Goal: Feedback & Contribution: Submit feedback/report problem

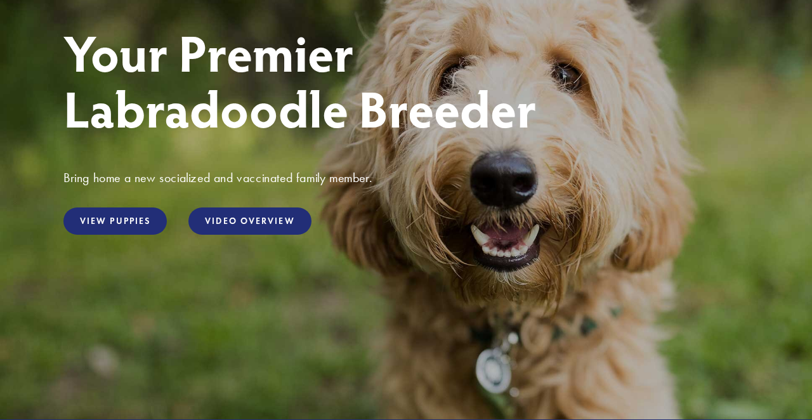
scroll to position [97, 0]
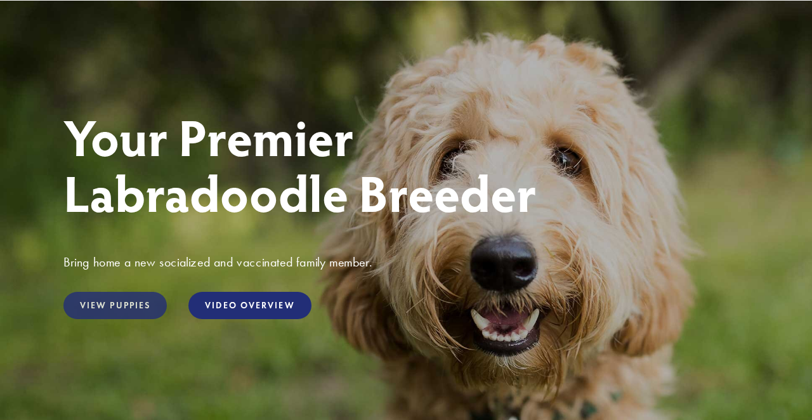
click at [97, 301] on link "View Puppies" at bounding box center [114, 305] width 103 height 27
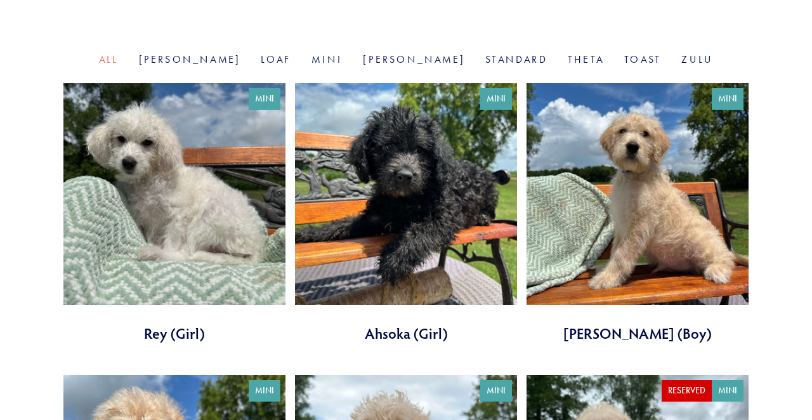
scroll to position [425, 0]
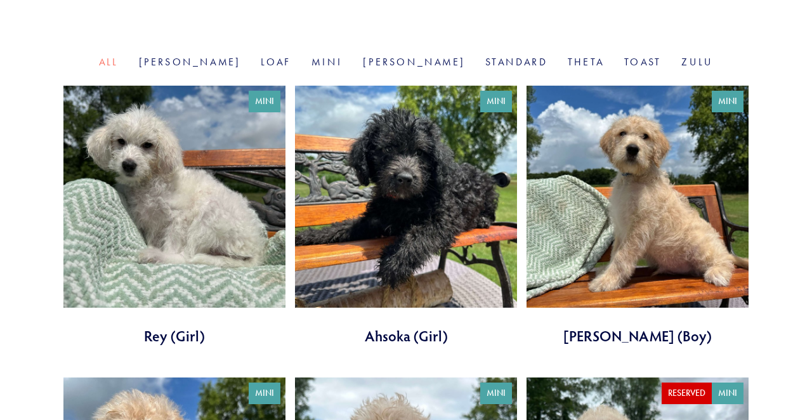
click at [561, 284] on link at bounding box center [637, 216] width 222 height 260
click at [561, 198] on link at bounding box center [637, 216] width 222 height 260
click at [383, 171] on link at bounding box center [406, 216] width 222 height 260
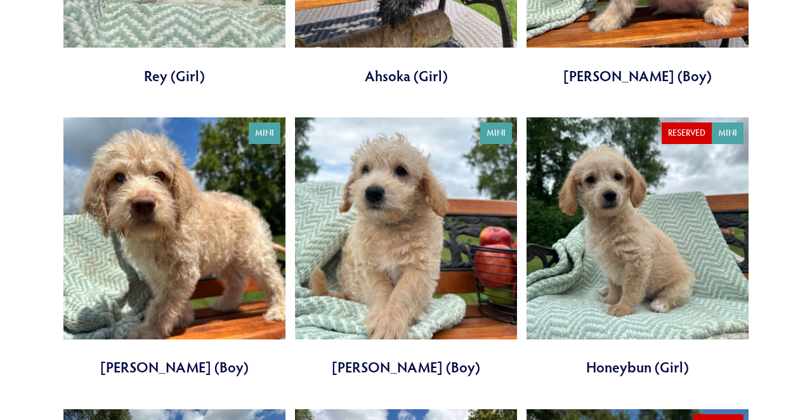
scroll to position [686, 0]
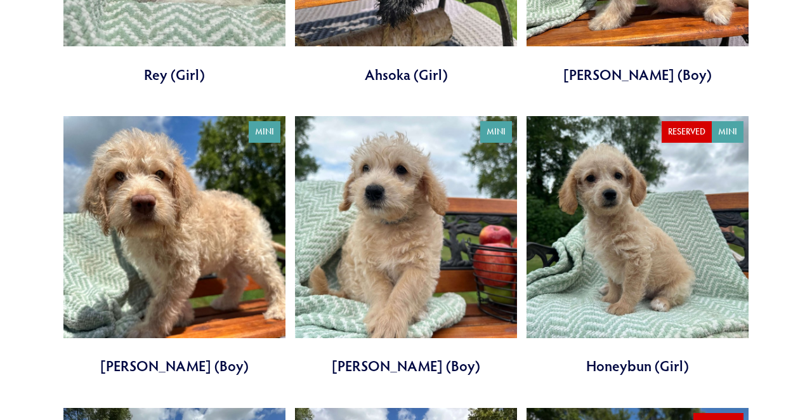
click at [371, 275] on link at bounding box center [406, 246] width 222 height 260
click at [186, 250] on link at bounding box center [174, 246] width 222 height 260
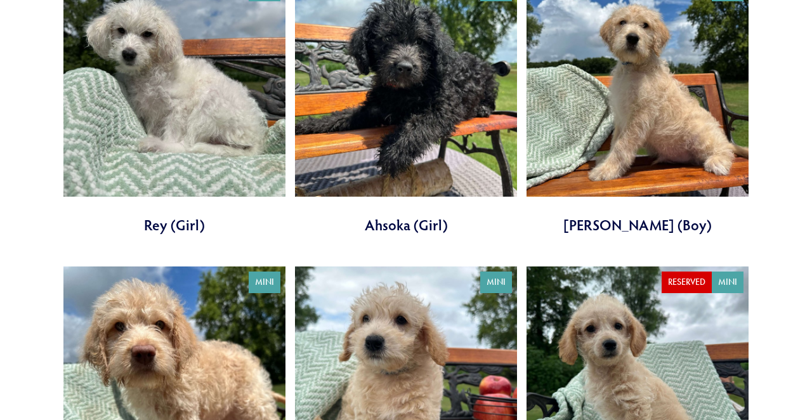
scroll to position [535, 0]
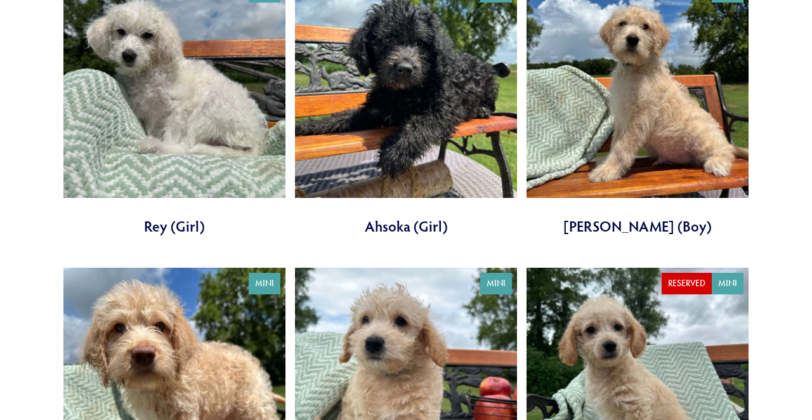
click at [592, 117] on link at bounding box center [637, 106] width 222 height 260
click at [231, 79] on link at bounding box center [174, 106] width 222 height 260
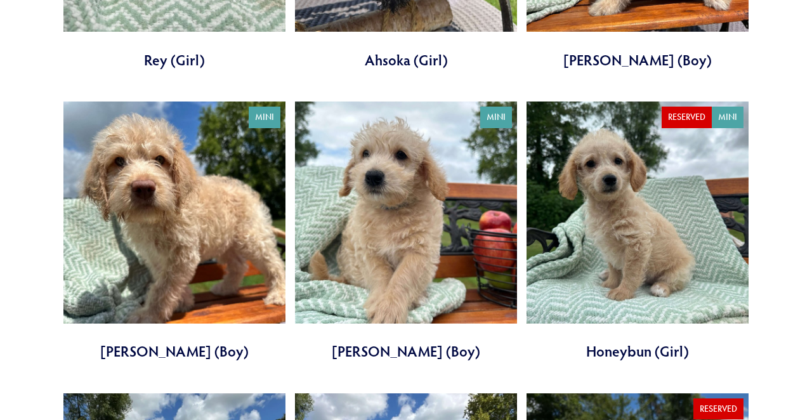
scroll to position [703, 0]
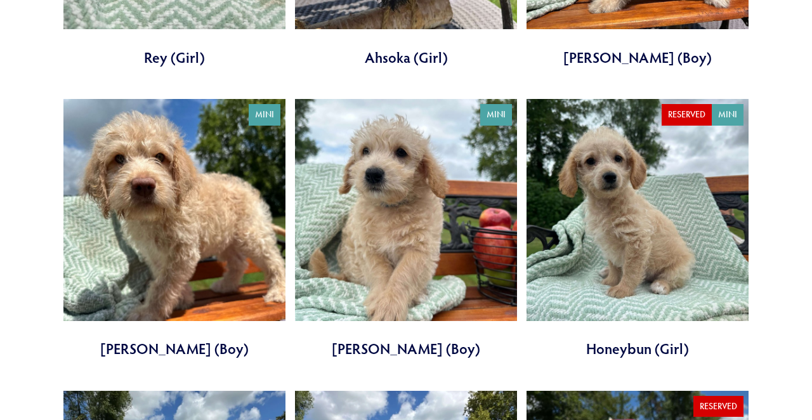
click at [175, 227] on link at bounding box center [174, 229] width 222 height 260
click at [427, 220] on link at bounding box center [406, 229] width 222 height 260
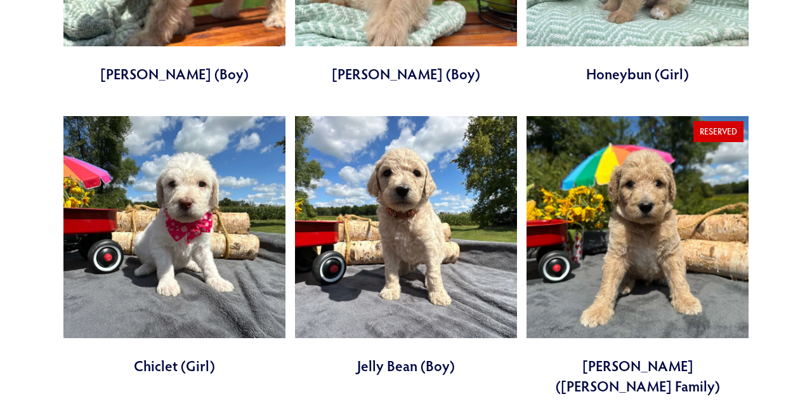
scroll to position [979, 0]
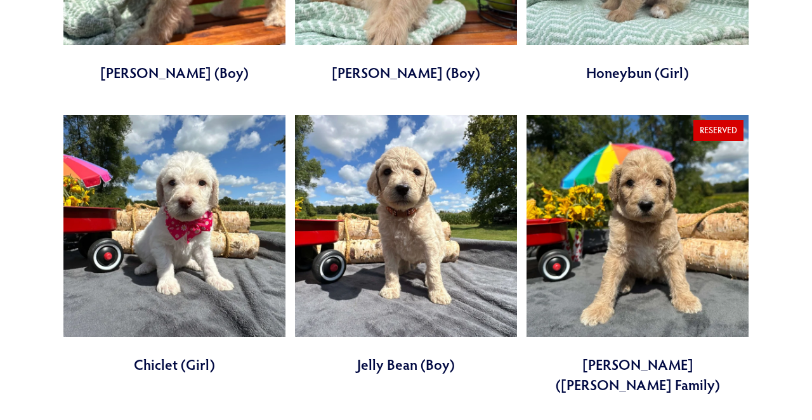
click at [431, 300] on link at bounding box center [406, 245] width 222 height 260
click at [192, 211] on link at bounding box center [174, 245] width 222 height 260
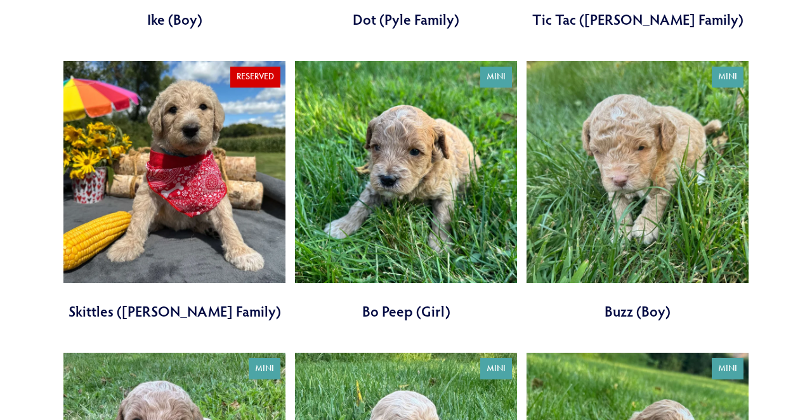
scroll to position [1638, 0]
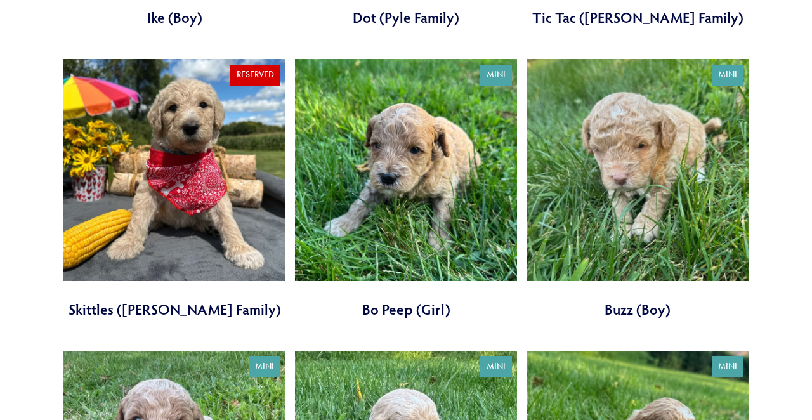
click at [445, 211] on link at bounding box center [406, 189] width 222 height 260
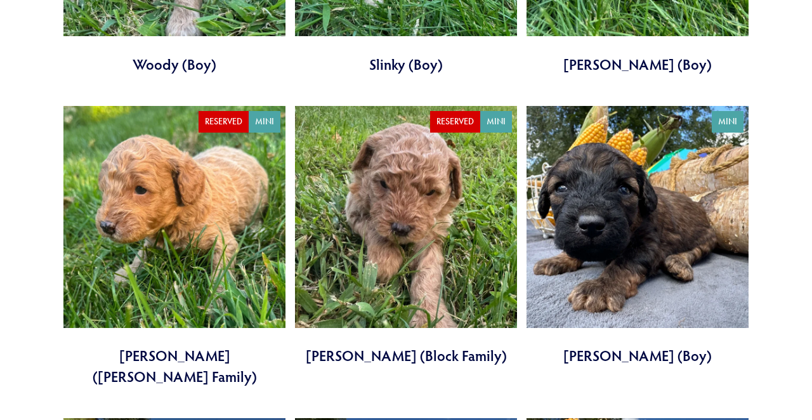
scroll to position [2176, 0]
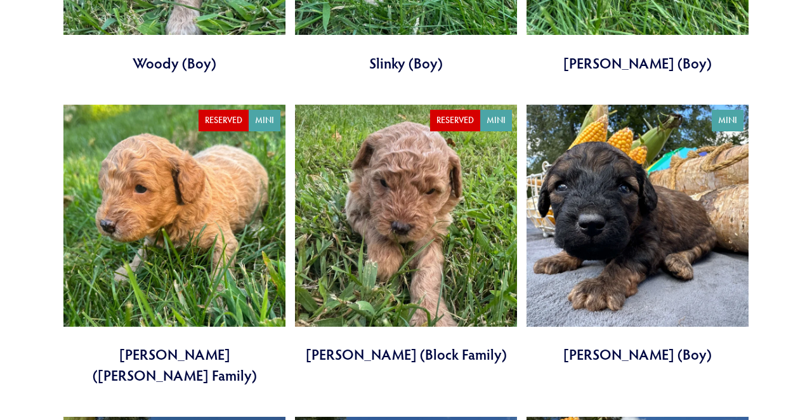
click at [607, 218] on link at bounding box center [637, 235] width 222 height 260
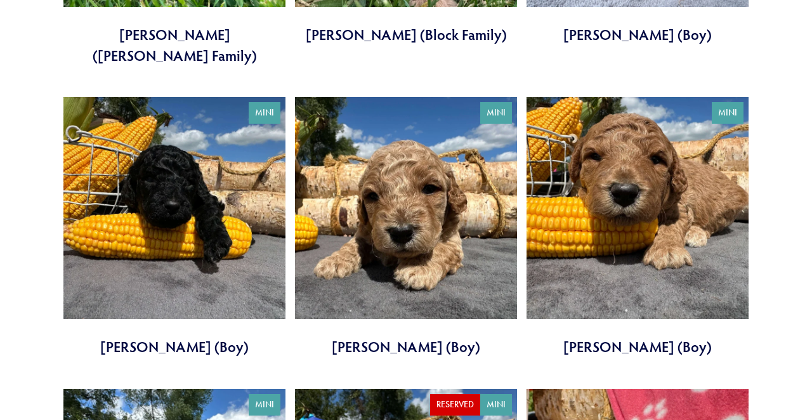
scroll to position [2497, 0]
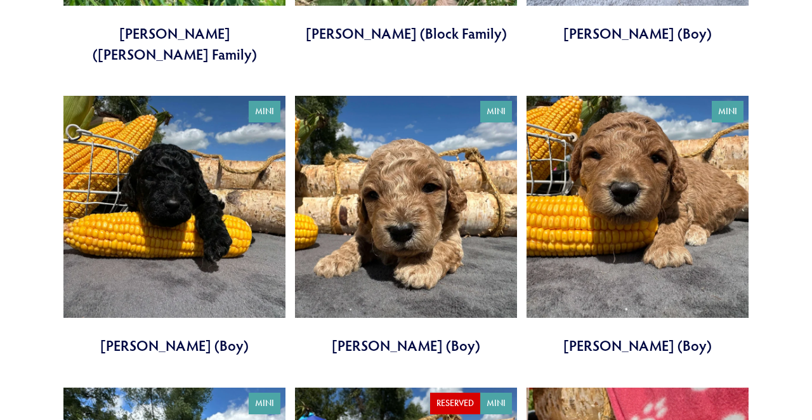
click at [174, 159] on link at bounding box center [174, 226] width 222 height 260
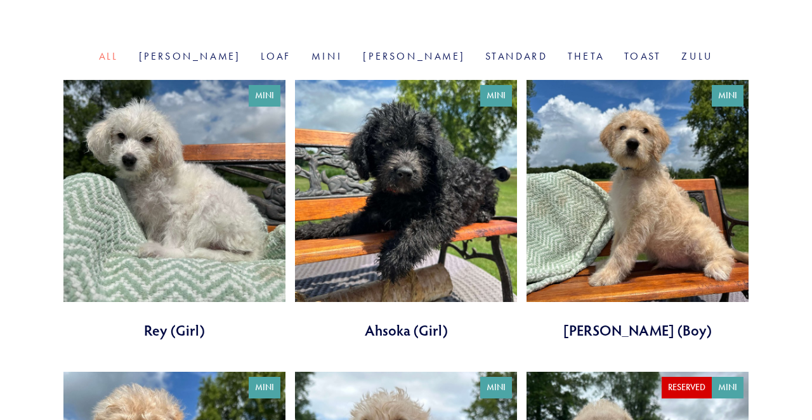
scroll to position [426, 0]
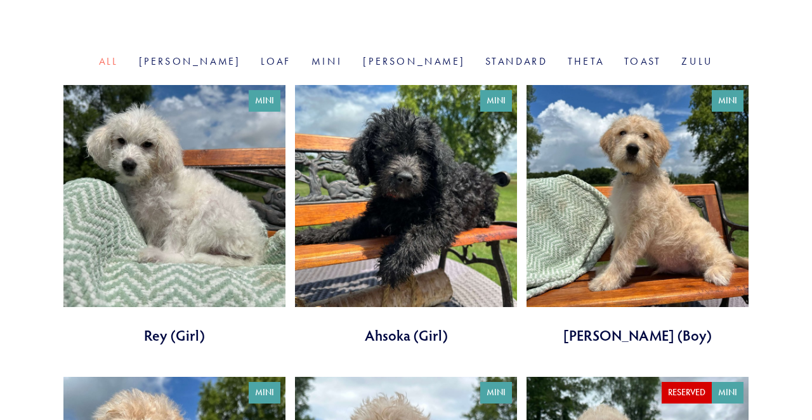
click at [628, 249] on link at bounding box center [637, 215] width 222 height 260
click at [406, 181] on link at bounding box center [406, 215] width 222 height 260
click at [185, 222] on link at bounding box center [174, 215] width 222 height 260
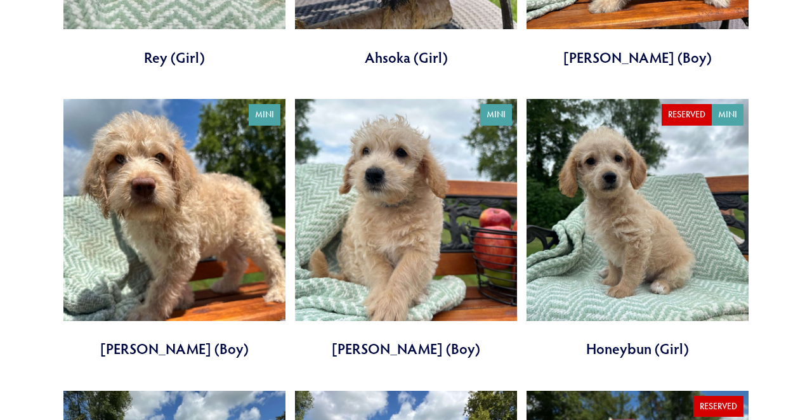
scroll to position [704, 0]
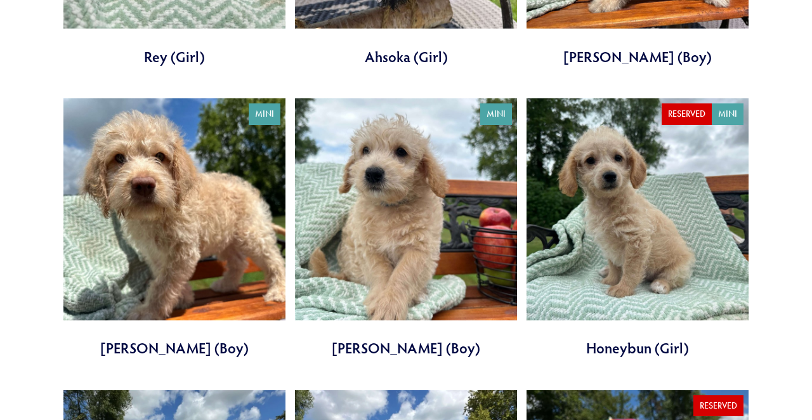
click at [163, 163] on link at bounding box center [174, 228] width 222 height 260
click at [400, 187] on link at bounding box center [406, 228] width 222 height 260
click at [181, 265] on link at bounding box center [174, 228] width 222 height 260
click at [231, 167] on link at bounding box center [174, 228] width 222 height 260
click at [355, 243] on link at bounding box center [406, 228] width 222 height 260
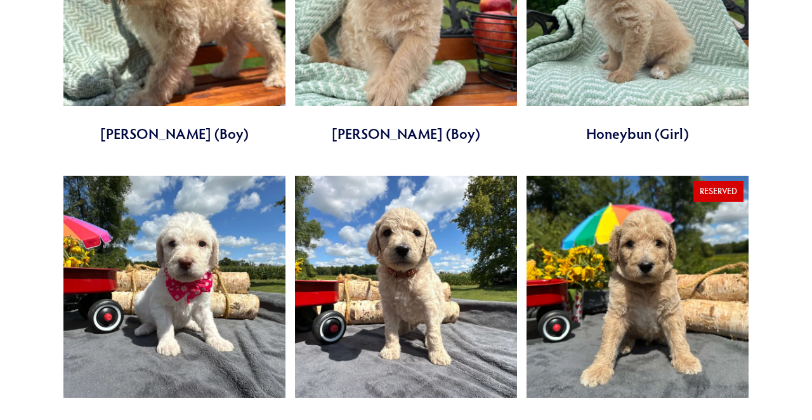
scroll to position [905, 0]
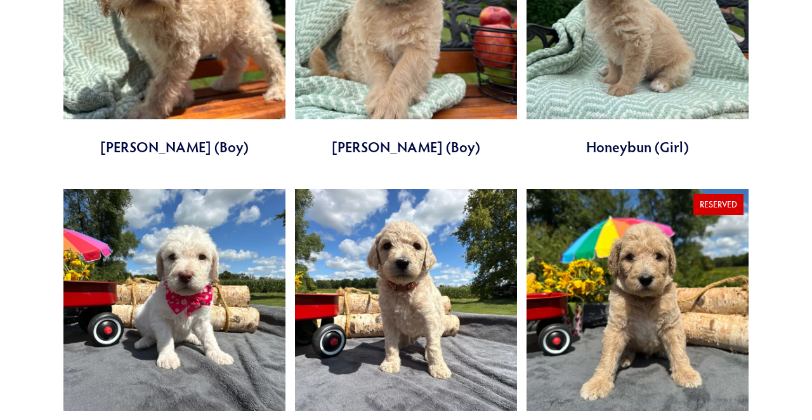
click at [462, 251] on link at bounding box center [406, 319] width 222 height 260
click at [160, 252] on link at bounding box center [174, 319] width 222 height 260
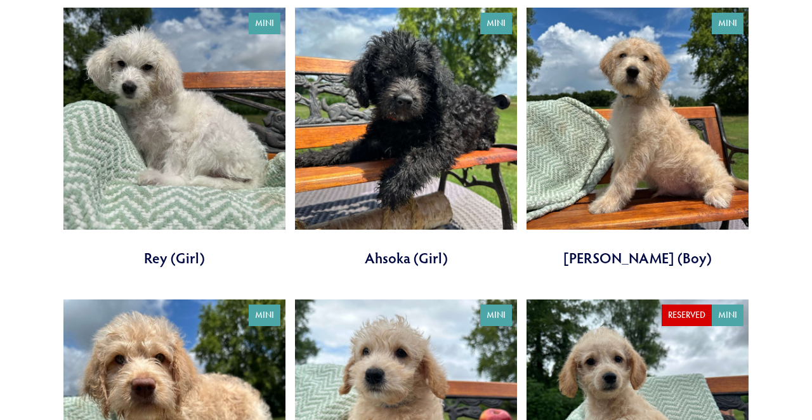
scroll to position [470, 0]
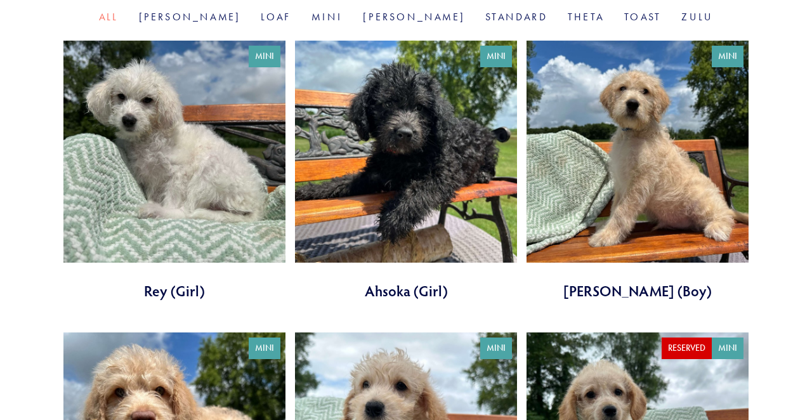
click at [594, 128] on link at bounding box center [637, 171] width 222 height 260
click at [417, 95] on link at bounding box center [406, 171] width 222 height 260
click at [149, 122] on link at bounding box center [174, 171] width 222 height 260
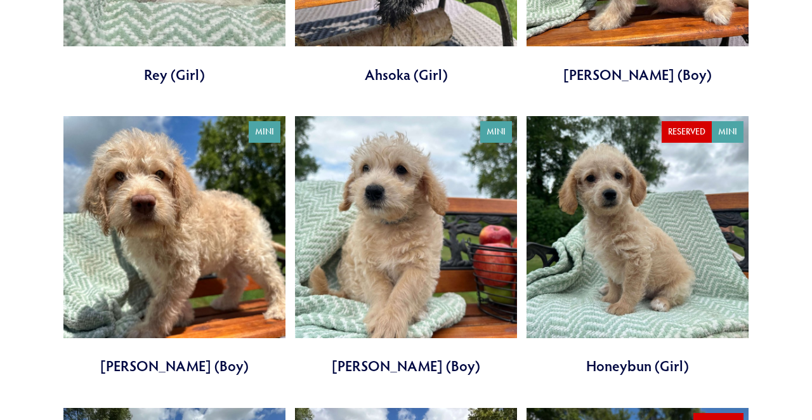
scroll to position [687, 0]
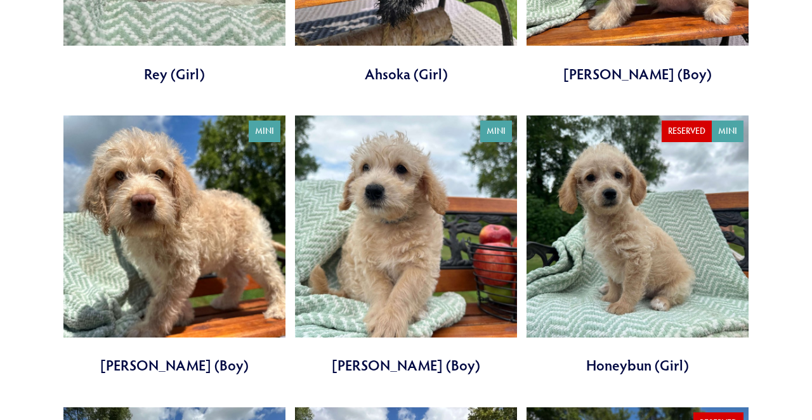
click at [646, 244] on link at bounding box center [637, 245] width 222 height 260
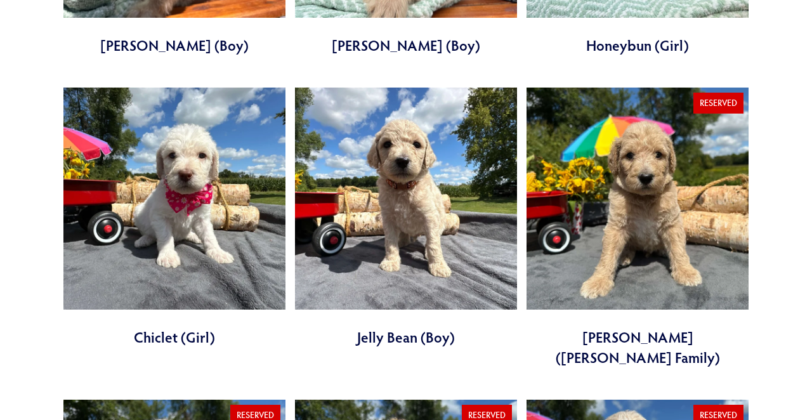
scroll to position [1012, 0]
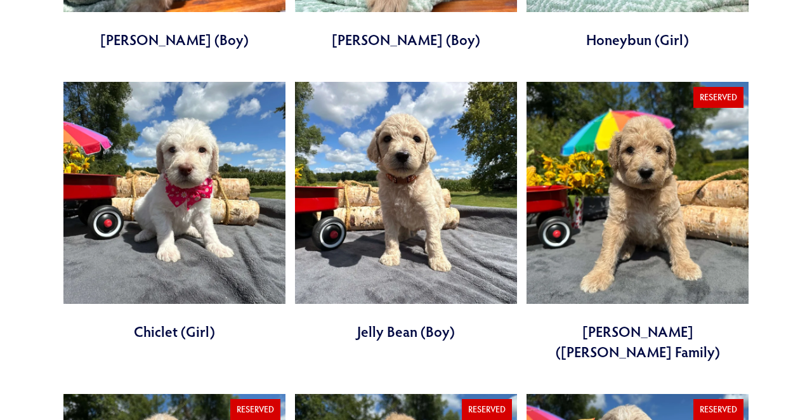
click at [351, 197] on link at bounding box center [406, 212] width 222 height 260
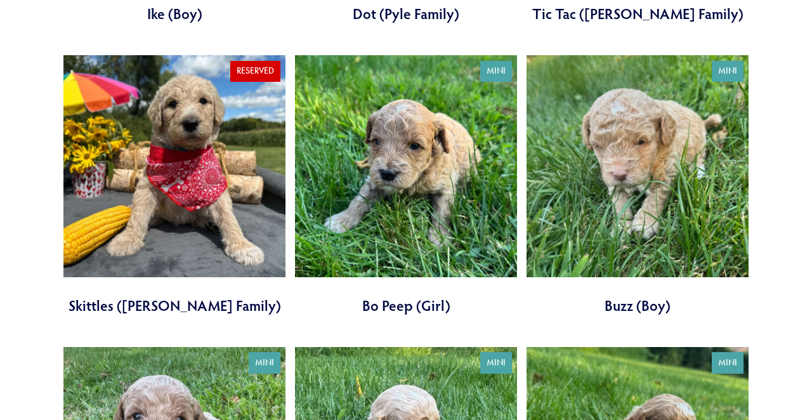
scroll to position [1643, 0]
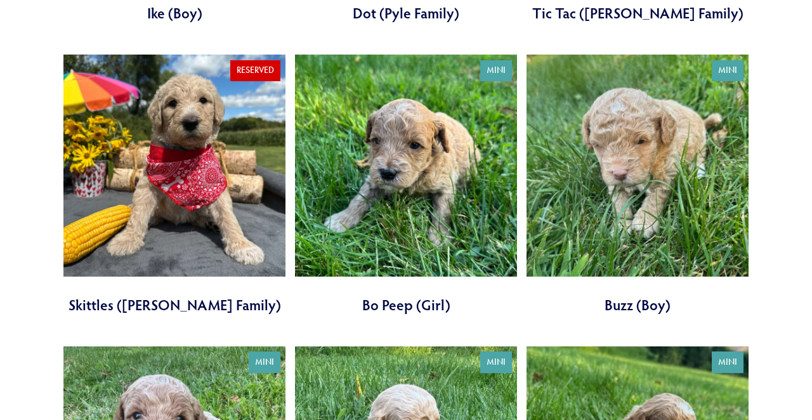
click at [398, 172] on link at bounding box center [406, 185] width 222 height 260
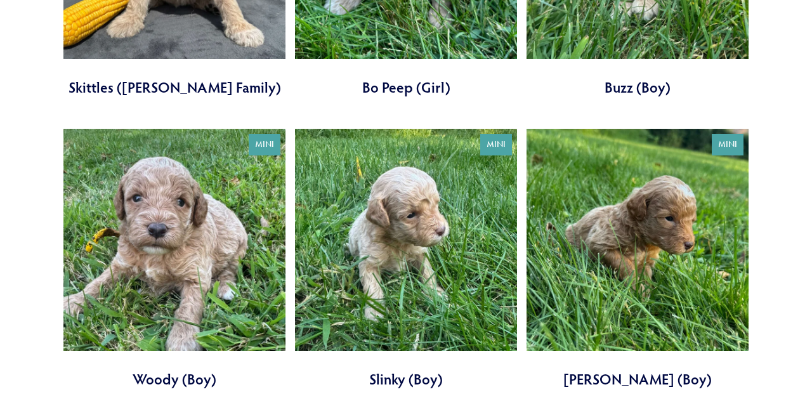
scroll to position [1861, 0]
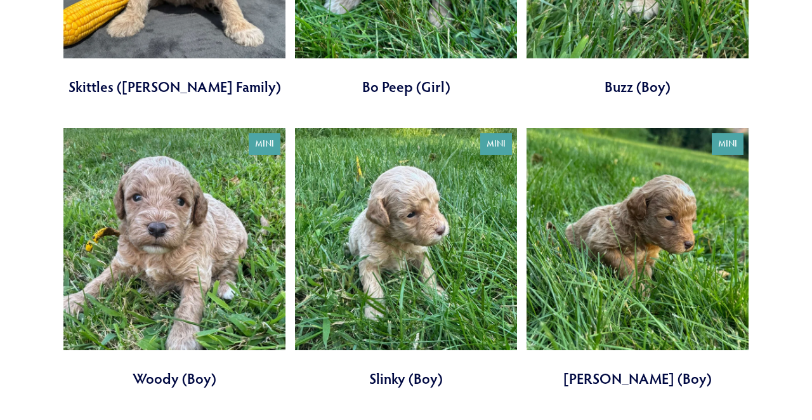
click at [183, 190] on link at bounding box center [174, 258] width 222 height 260
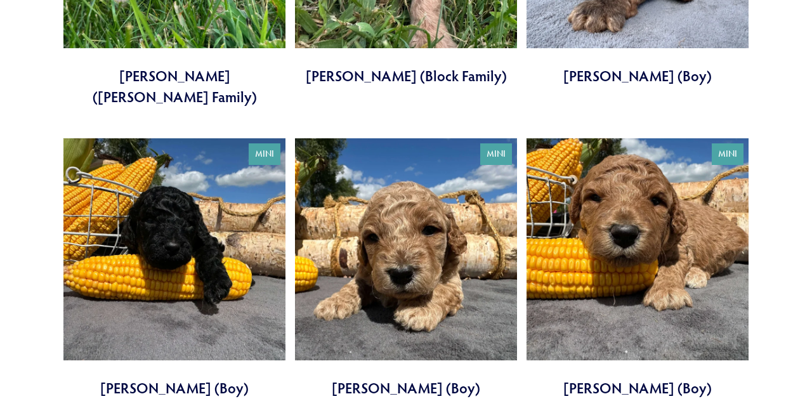
scroll to position [2457, 0]
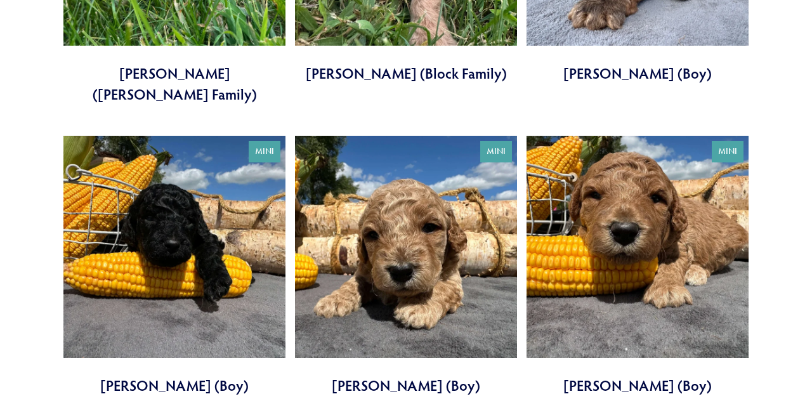
click at [181, 214] on link at bounding box center [174, 266] width 222 height 260
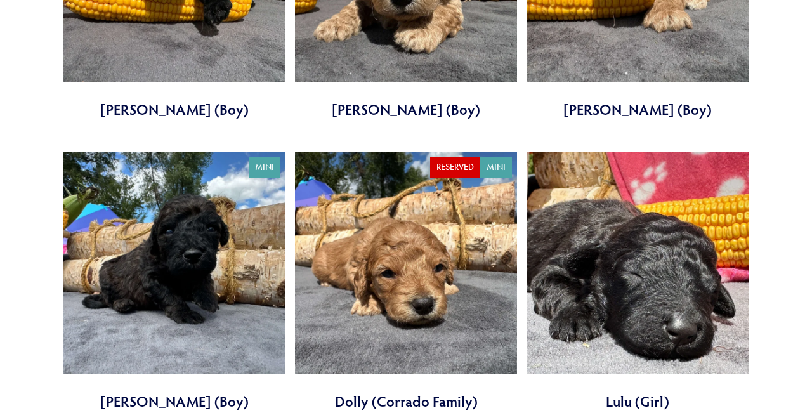
scroll to position [2736, 0]
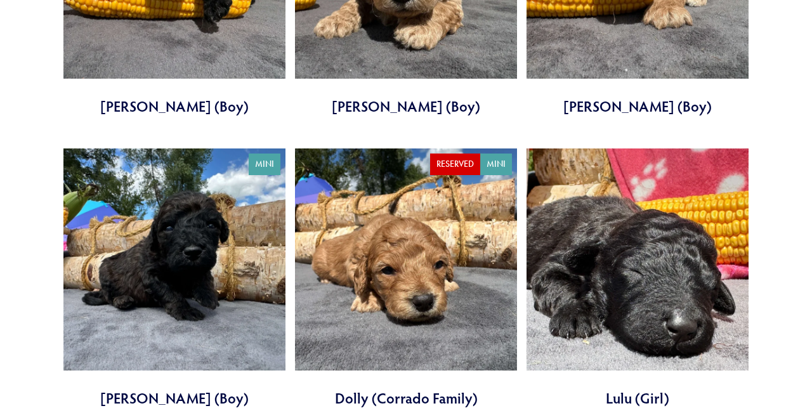
click at [602, 176] on link at bounding box center [637, 278] width 222 height 260
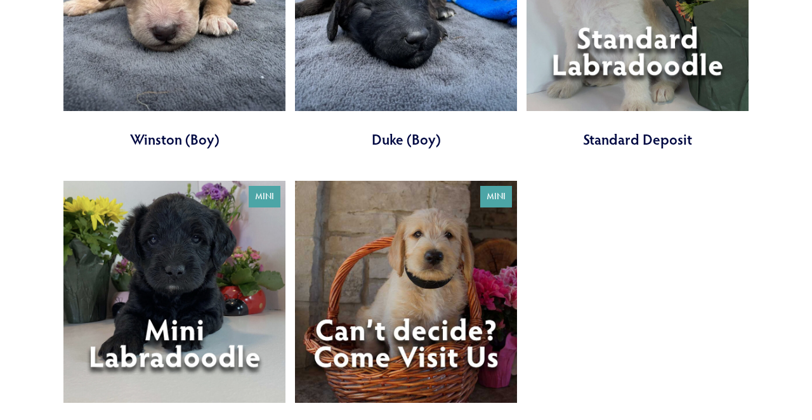
scroll to position [3891, 0]
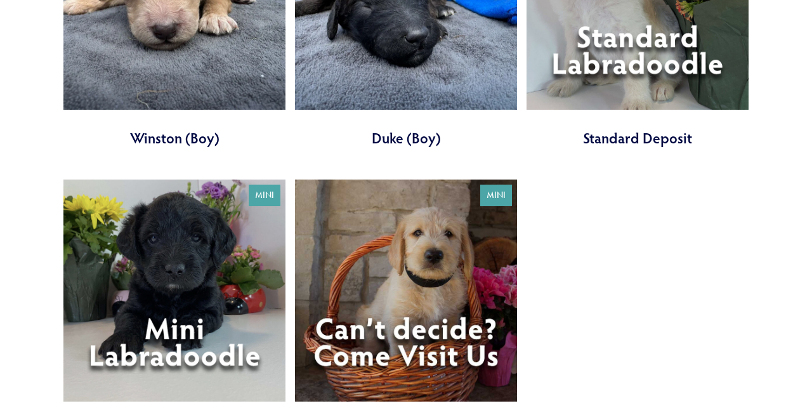
click at [200, 183] on link at bounding box center [174, 309] width 222 height 260
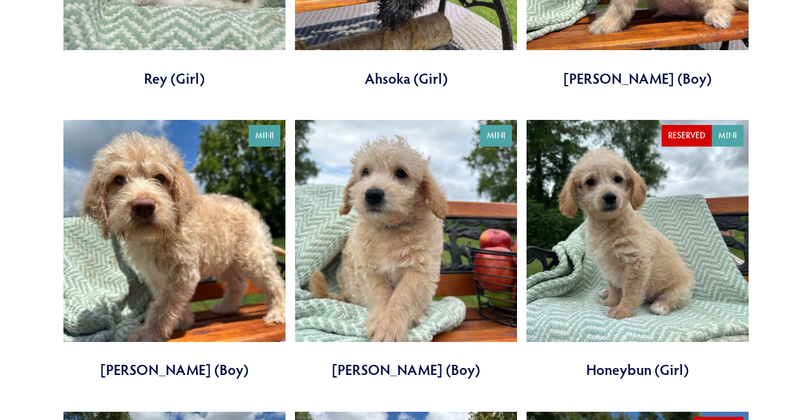
scroll to position [663, 0]
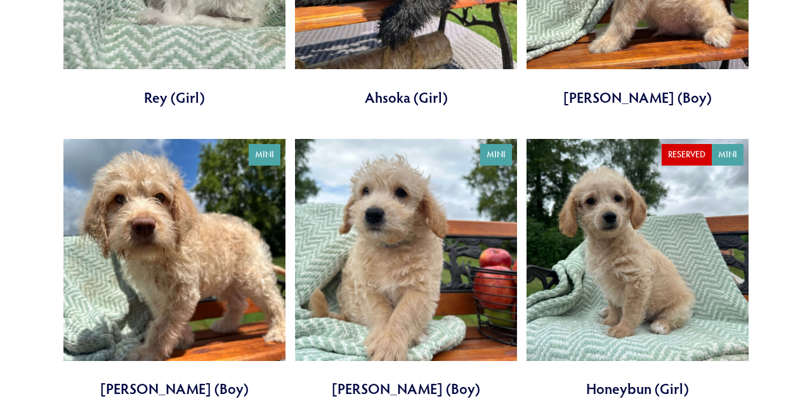
click at [388, 215] on link at bounding box center [406, 269] width 222 height 260
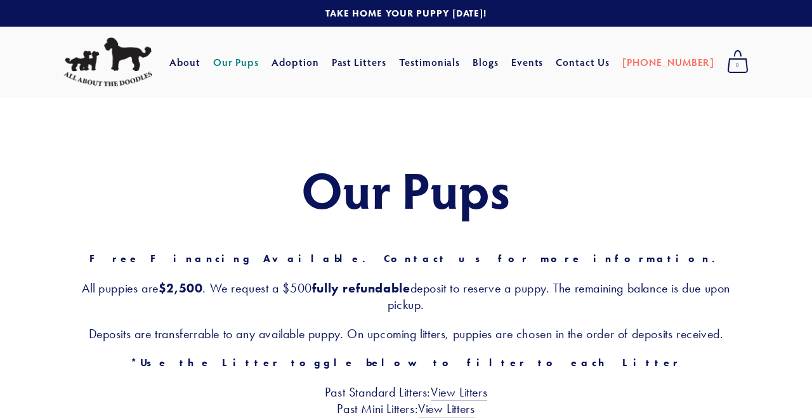
scroll to position [0, 0]
click at [319, 64] on link "Adoption" at bounding box center [295, 62] width 48 height 23
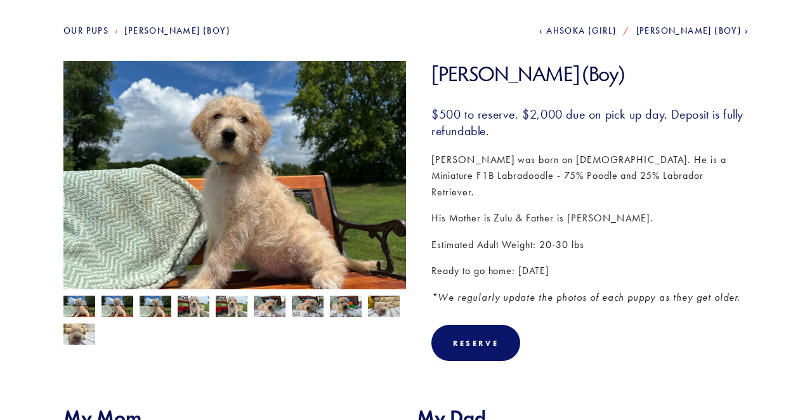
scroll to position [148, 0]
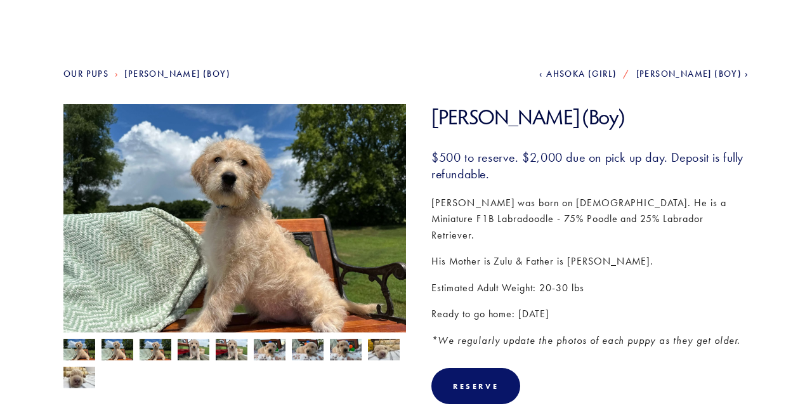
scroll to position [108, 0]
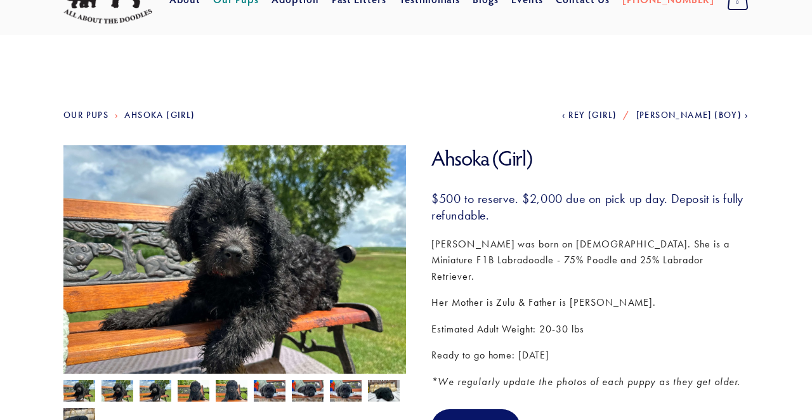
scroll to position [63, 0]
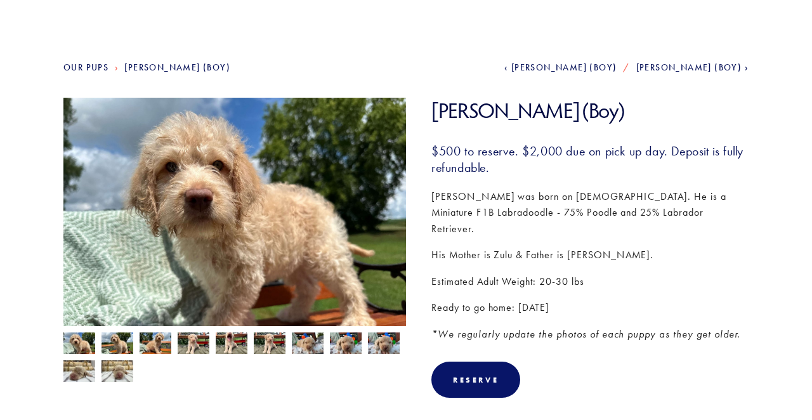
scroll to position [112, 0]
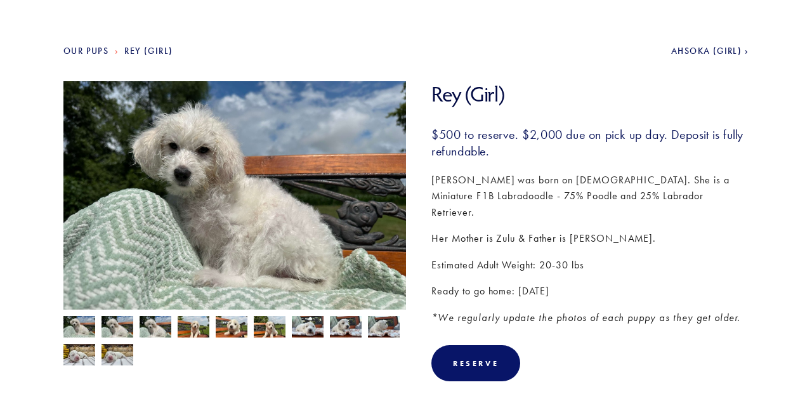
scroll to position [127, 0]
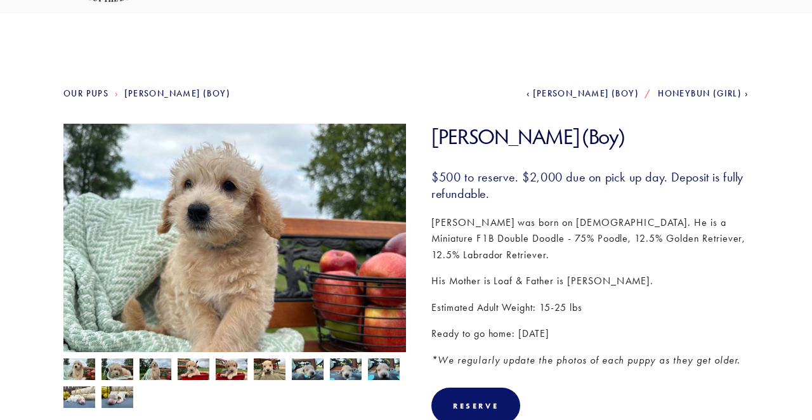
scroll to position [86, 0]
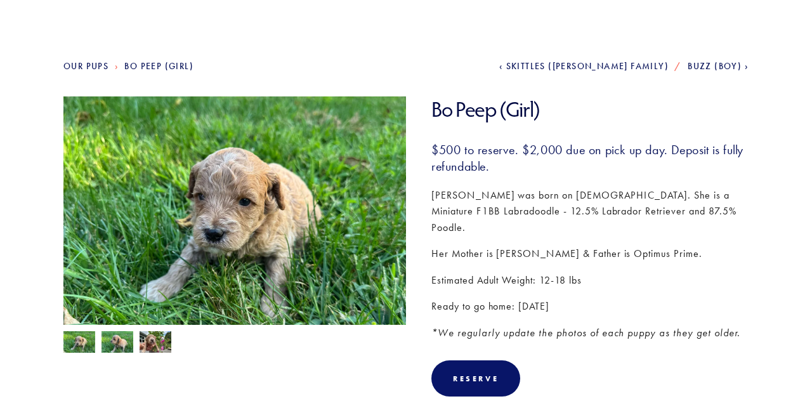
scroll to position [114, 0]
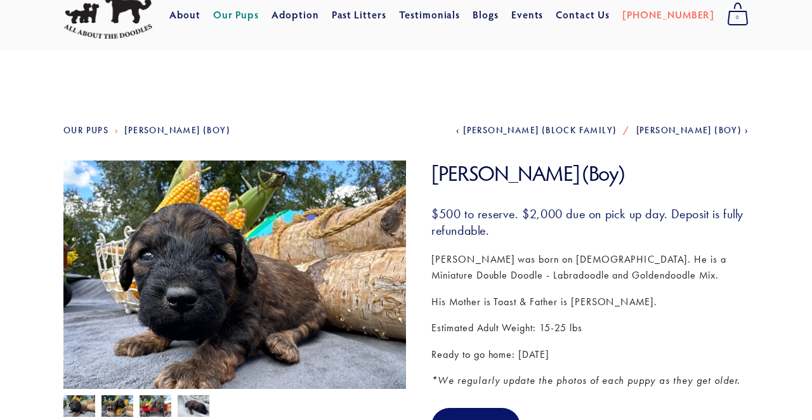
scroll to position [48, 0]
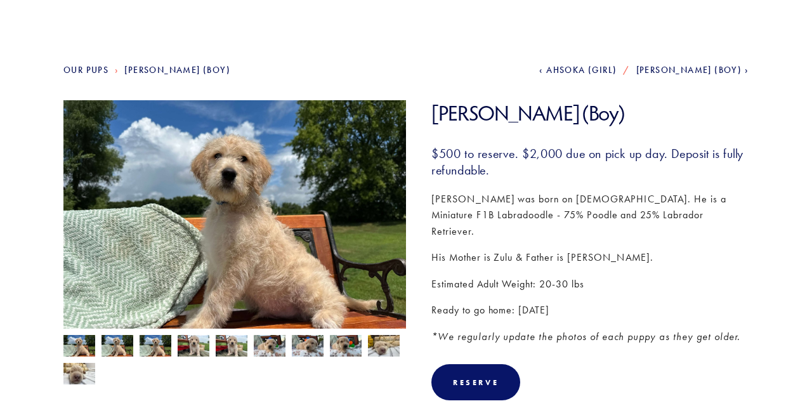
scroll to position [107, 0]
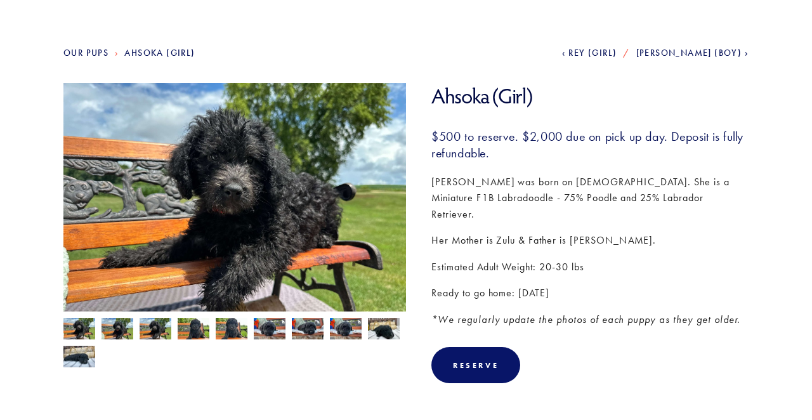
scroll to position [125, 0]
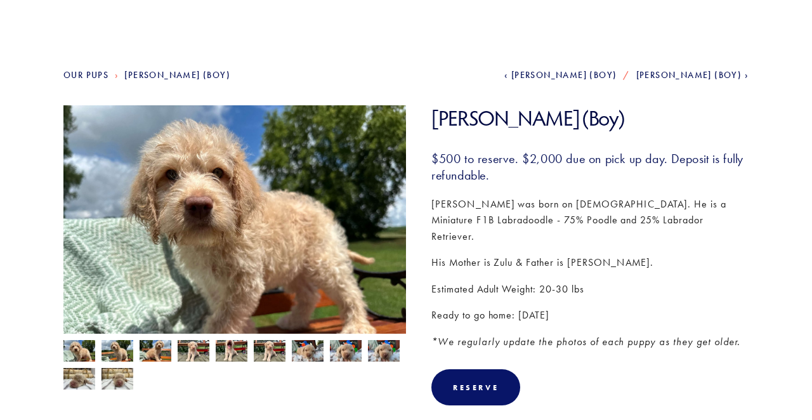
scroll to position [100, 0]
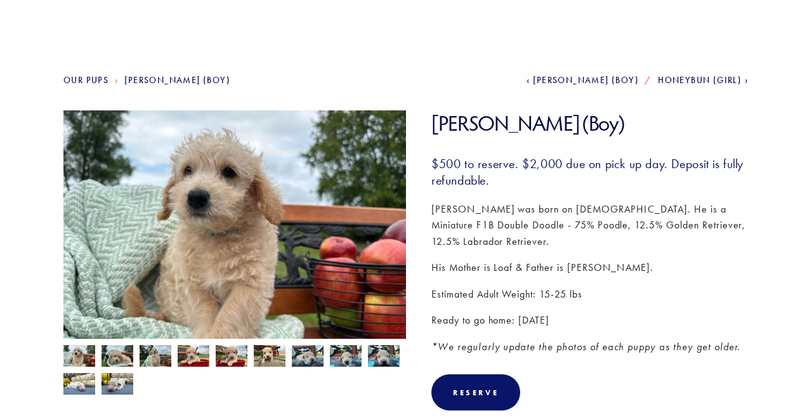
scroll to position [101, 0]
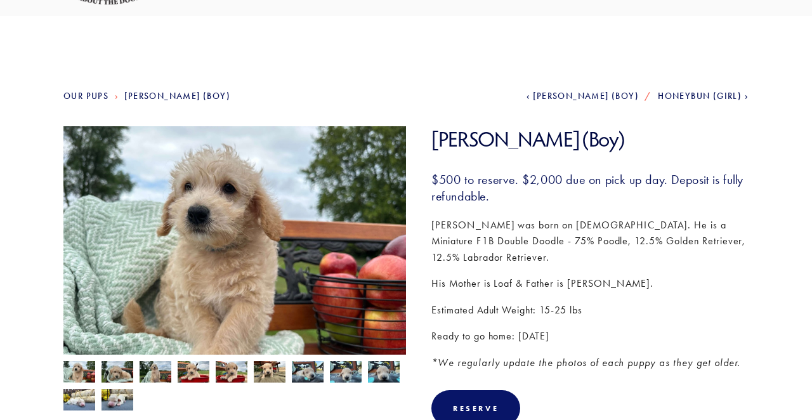
scroll to position [82, 0]
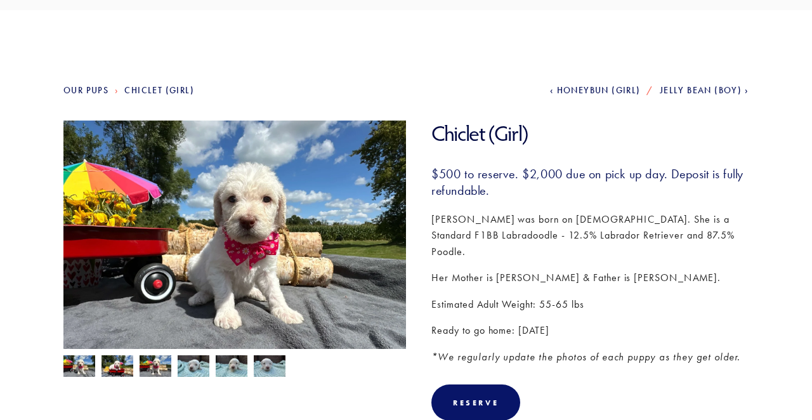
scroll to position [91, 0]
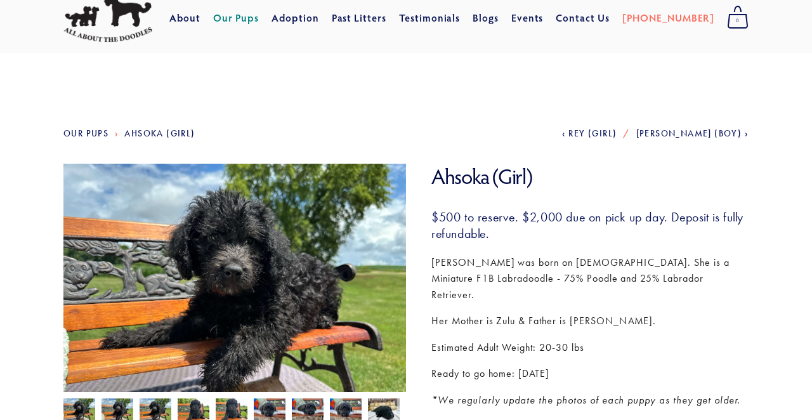
scroll to position [51, 0]
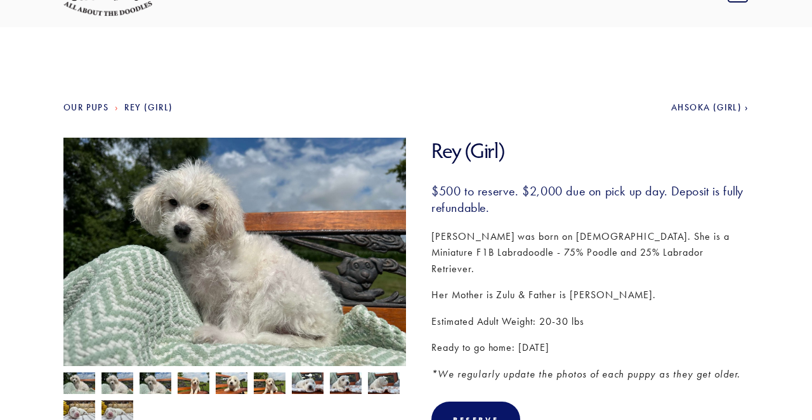
scroll to position [77, 0]
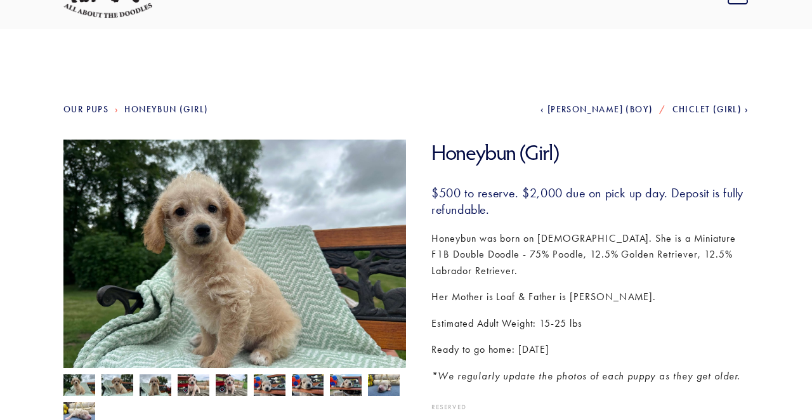
scroll to position [84, 0]
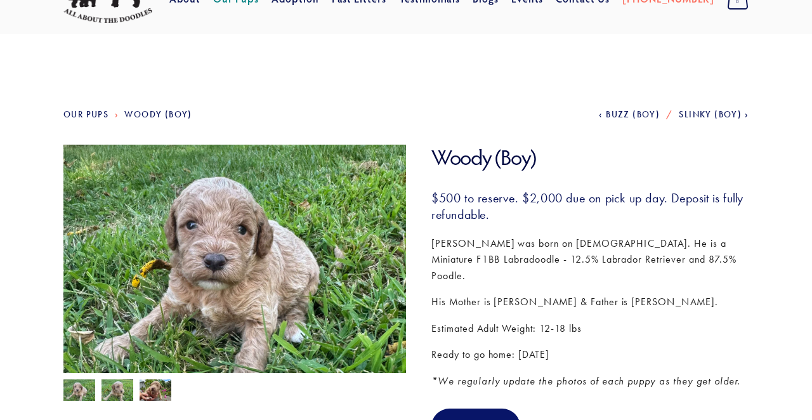
scroll to position [64, 0]
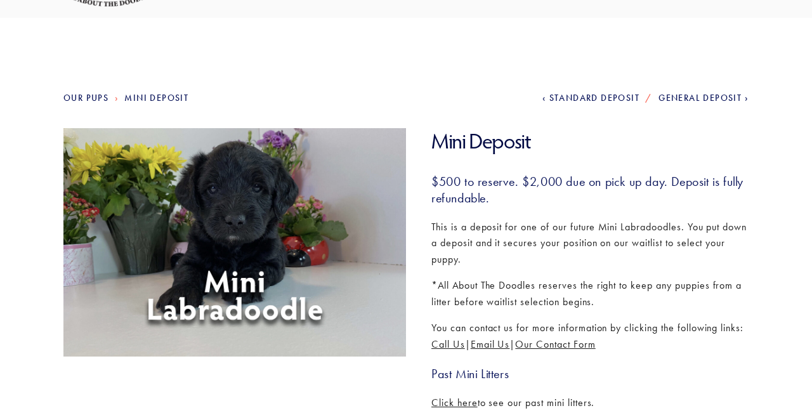
scroll to position [84, 0]
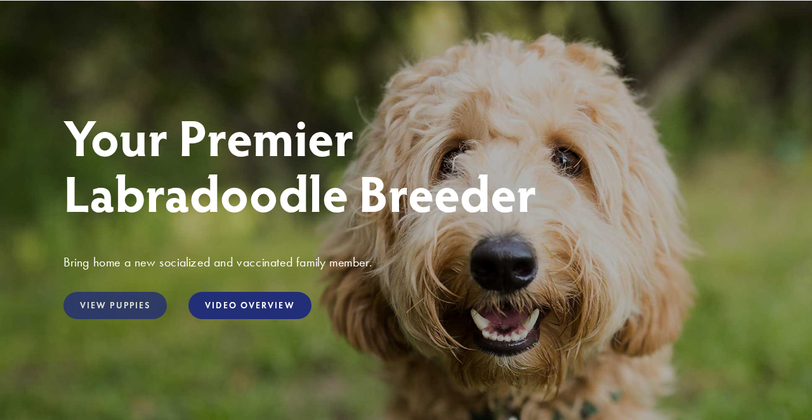
click at [131, 304] on link "View Puppies" at bounding box center [114, 305] width 103 height 27
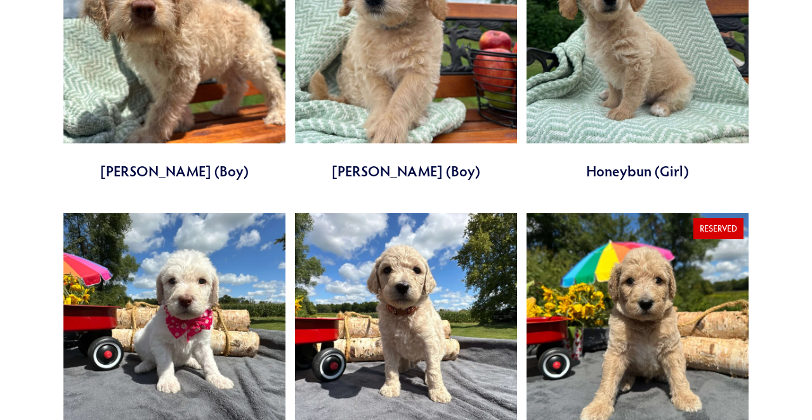
scroll to position [891, 0]
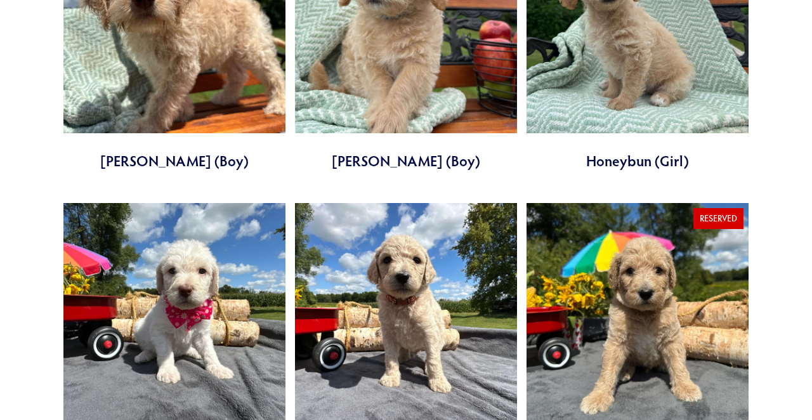
click at [361, 156] on link at bounding box center [406, 41] width 222 height 260
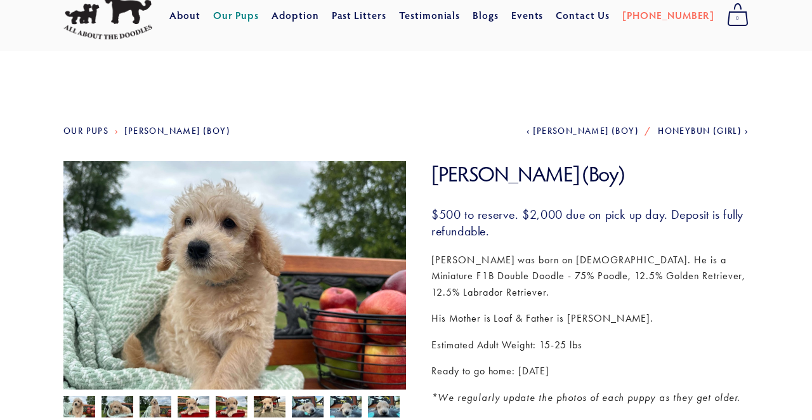
scroll to position [46, 0]
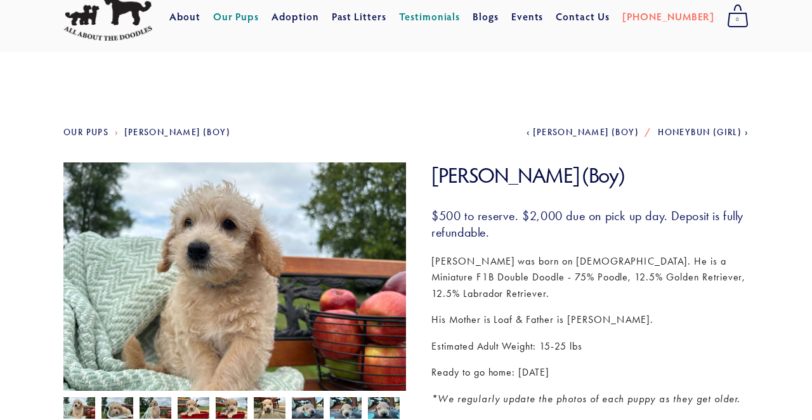
click at [445, 13] on link "Testimonials" at bounding box center [430, 16] width 62 height 23
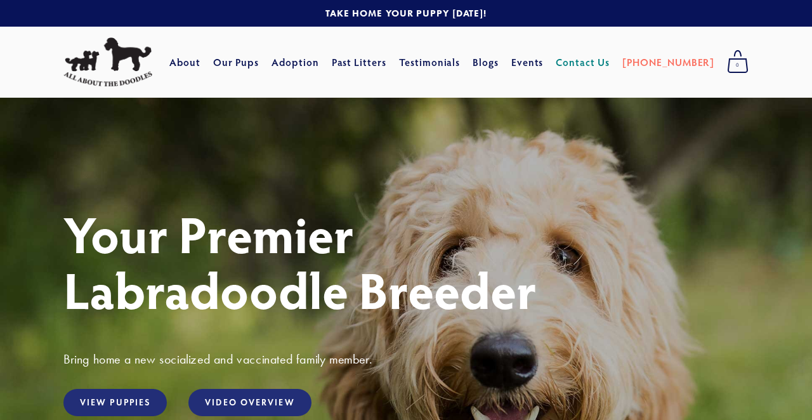
click at [609, 63] on link "Contact Us" at bounding box center [583, 62] width 54 height 23
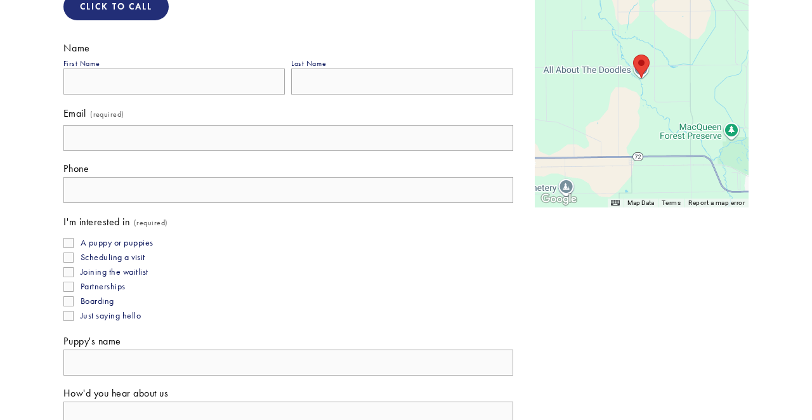
scroll to position [302, 0]
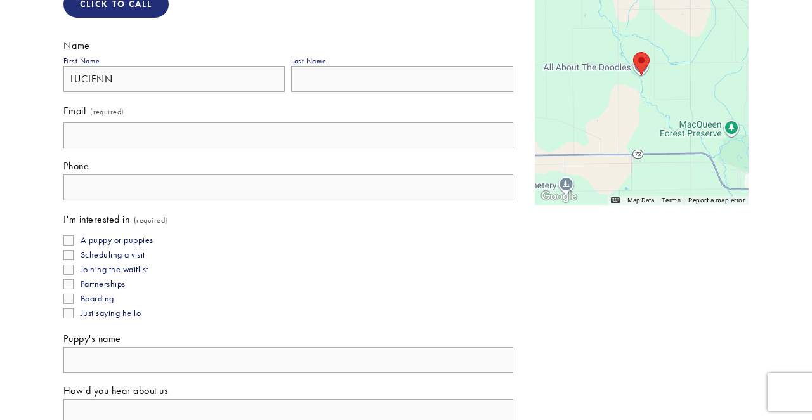
type input "LUCIENNE"
type input "Lucienne"
type input "Klipstein"
type input "lulubelles@gmail.com"
type input "Lucienne Klipstein"
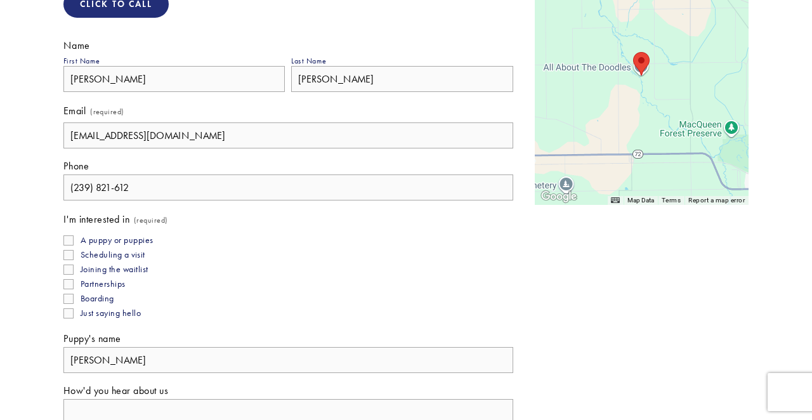
type input "(239) 821-6126"
click at [67, 240] on input "A puppy or puppies" at bounding box center [68, 240] width 10 height 10
checkbox input "true"
click at [68, 253] on input "Scheduling a visit" at bounding box center [68, 255] width 10 height 10
checkbox input "true"
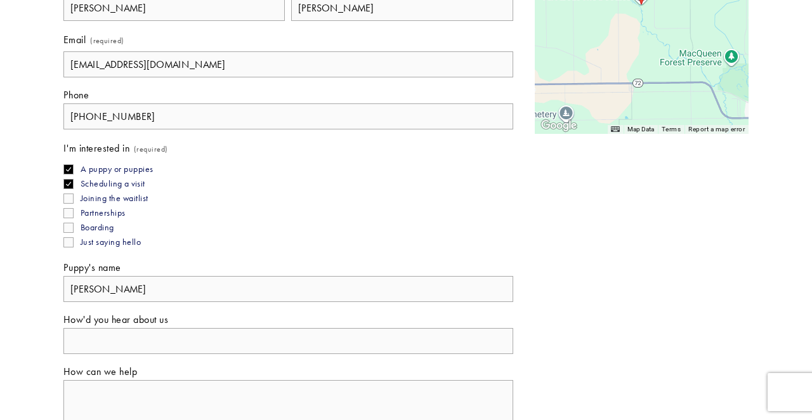
scroll to position [391, 0]
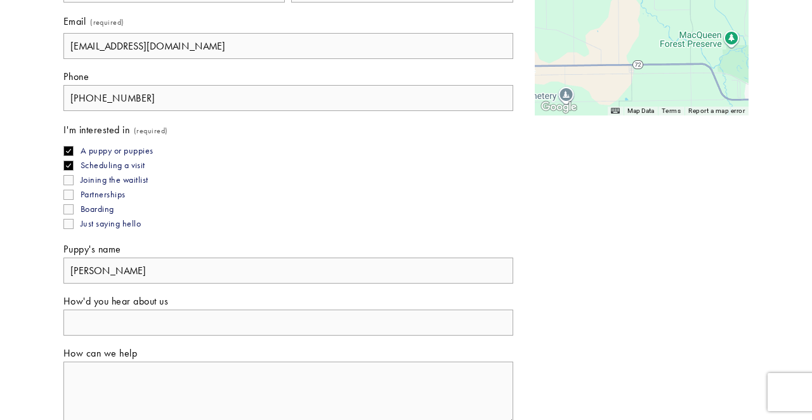
click at [166, 313] on input "How'd you hear about us" at bounding box center [288, 322] width 450 height 26
type input "We got our Sprite from you."
click at [131, 395] on textarea "How can we help" at bounding box center [288, 392] width 450 height 63
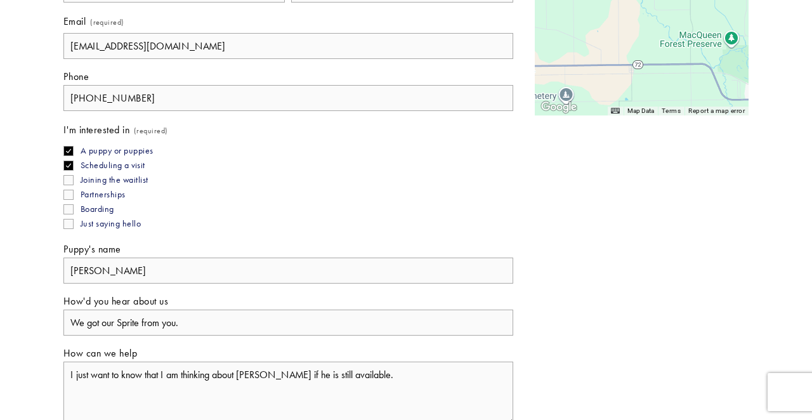
click at [364, 372] on textarea "I just want to know that I am thinking about Hayden if he is still available." at bounding box center [288, 392] width 450 height 63
click at [121, 373] on textarea "I just want to know that I am thinking about Hayden if he is still available. I…" at bounding box center [288, 392] width 450 height 63
click at [472, 375] on textarea "I just want you to know that I am thinking about Hayden if he is still availabl…" at bounding box center [288, 392] width 450 height 63
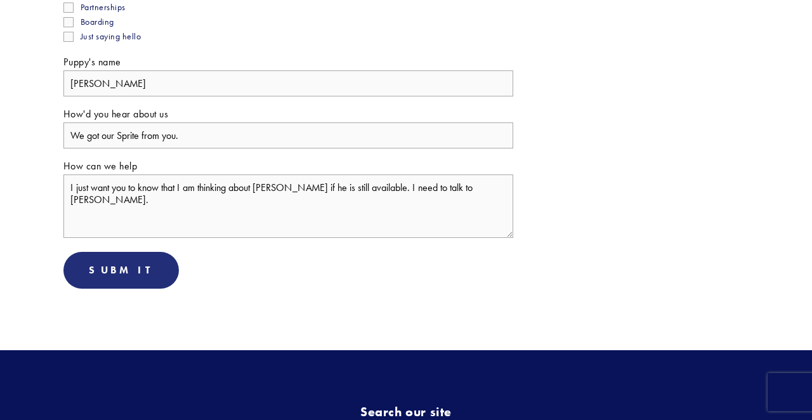
scroll to position [581, 0]
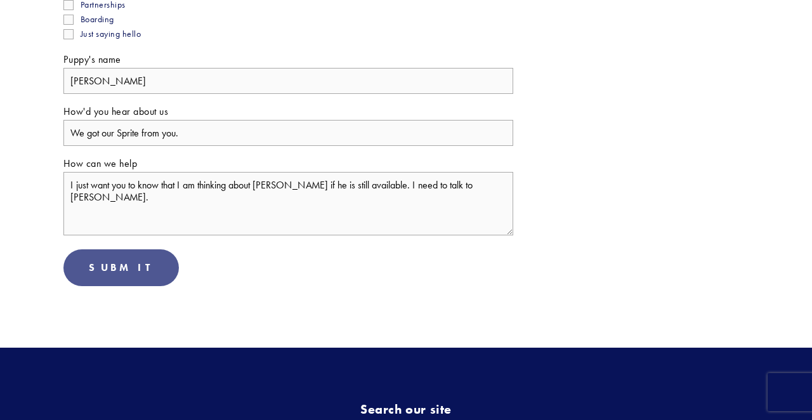
type textarea "I just want you to know that I am thinking about Hayden if he is still availabl…"
click at [115, 266] on span "Submit" at bounding box center [121, 267] width 65 height 12
